Goal: Task Accomplishment & Management: Manage account settings

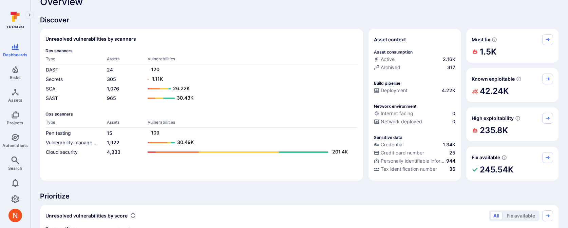
scroll to position [14, 0]
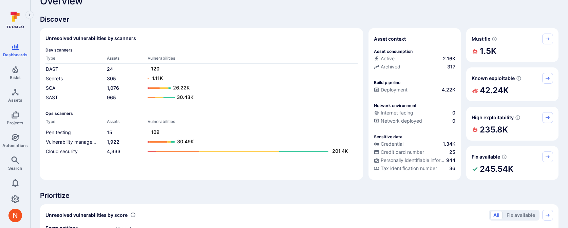
click at [12, 150] on div "Dashboards Risks Assets Projects Automations Search" at bounding box center [15, 108] width 30 height 136
click at [14, 143] on span "Automations" at bounding box center [14, 145] width 25 height 5
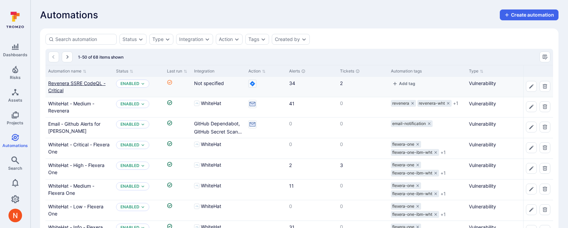
click at [97, 85] on link "Revenera SSRE CodeQL - Critical" at bounding box center [76, 86] width 57 height 13
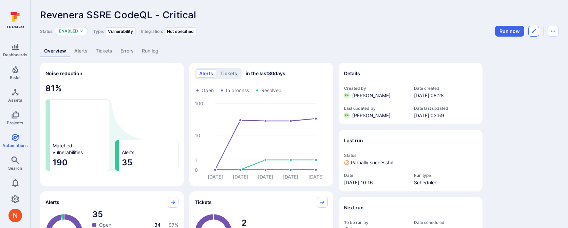
click at [533, 35] on button "Edit automation" at bounding box center [533, 31] width 11 height 11
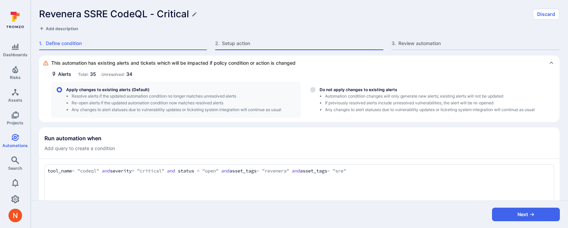
click at [268, 43] on span "Setup action" at bounding box center [302, 43] width 161 height 7
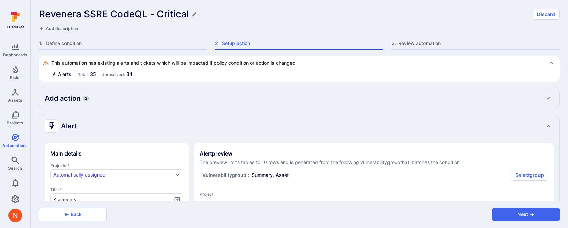
type textarea "x"
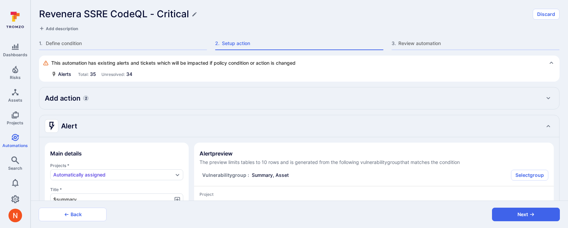
type textarea "x"
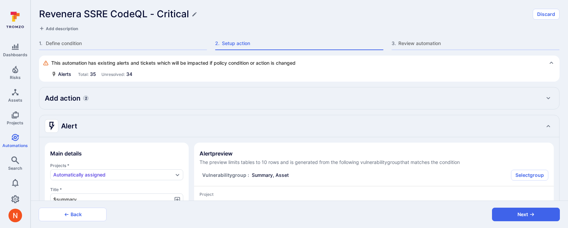
type textarea "x"
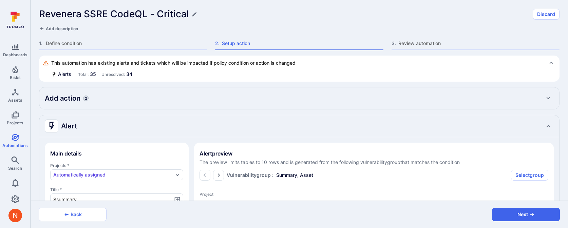
type textarea "x"
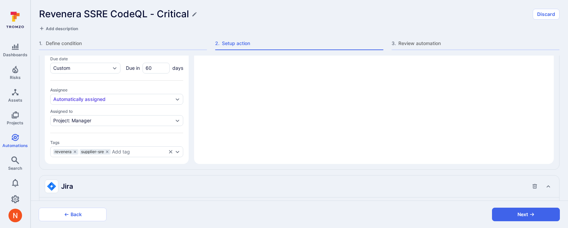
type textarea "x"
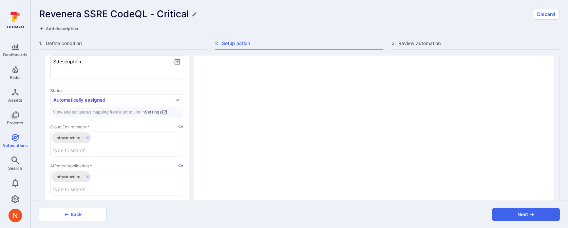
type textarea "x"
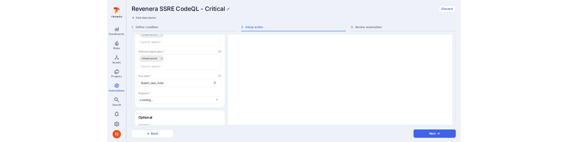
scroll to position [756, 0]
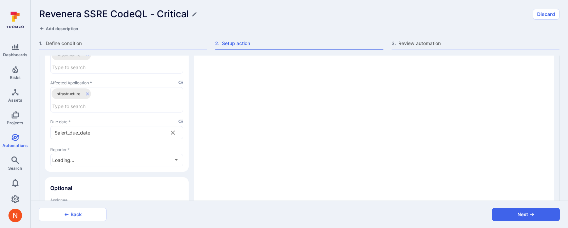
click at [183, 120] on icon "placeholder selector" at bounding box center [181, 122] width 5 height 4
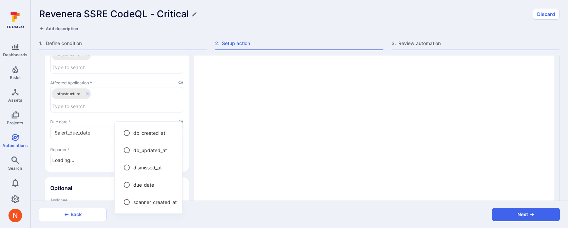
click at [250, 152] on div at bounding box center [284, 114] width 568 height 228
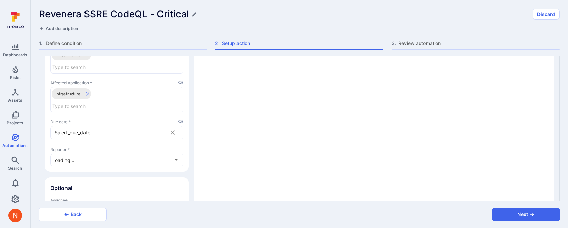
type textarea "x"
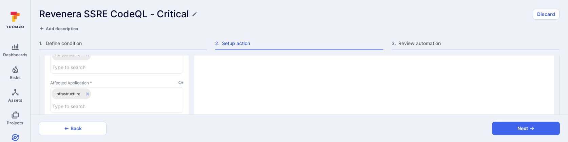
type textarea "x"
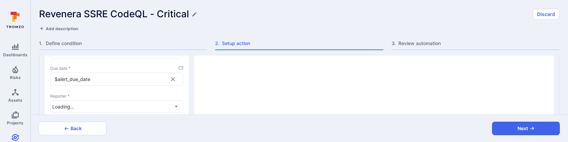
scroll to position [808, 0]
click at [182, 67] on icon "placeholder selector" at bounding box center [181, 69] width 5 height 5
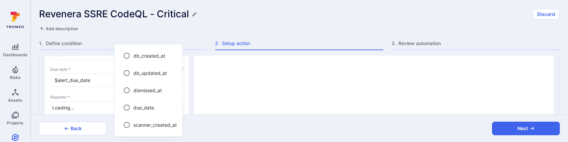
click at [212, 118] on div at bounding box center [284, 71] width 568 height 142
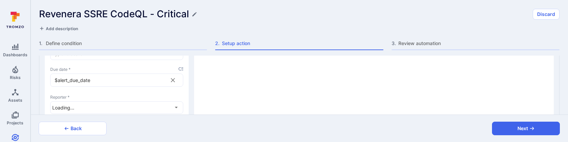
click at [183, 67] on icon "placeholder selector" at bounding box center [181, 69] width 5 height 5
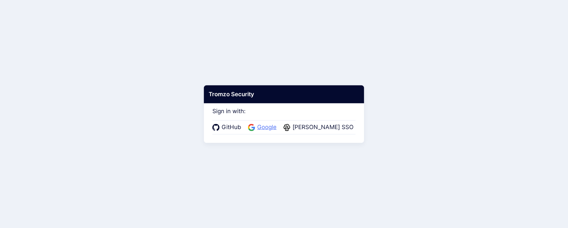
click at [267, 130] on span "Google" at bounding box center [266, 127] width 23 height 9
